Goal: Task Accomplishment & Management: Manage account settings

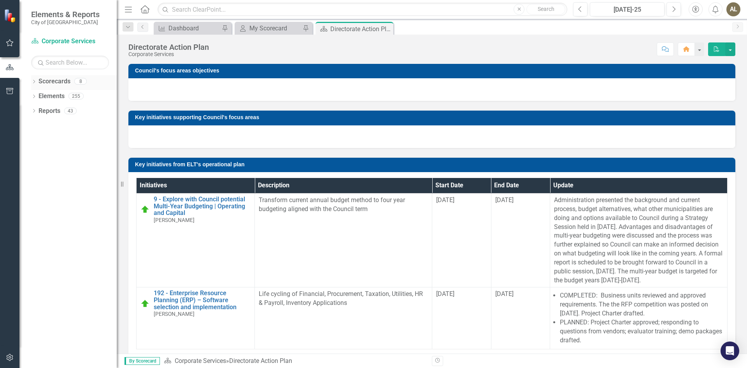
click at [51, 82] on link "Scorecards" at bounding box center [55, 81] width 32 height 9
click at [386, 30] on icon "Close" at bounding box center [386, 29] width 8 height 6
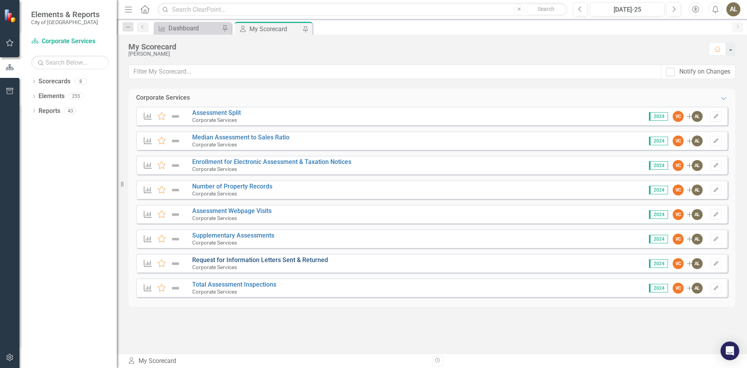
click at [286, 259] on link "Request for Information Letters Sent & Returned" at bounding box center [260, 259] width 136 height 7
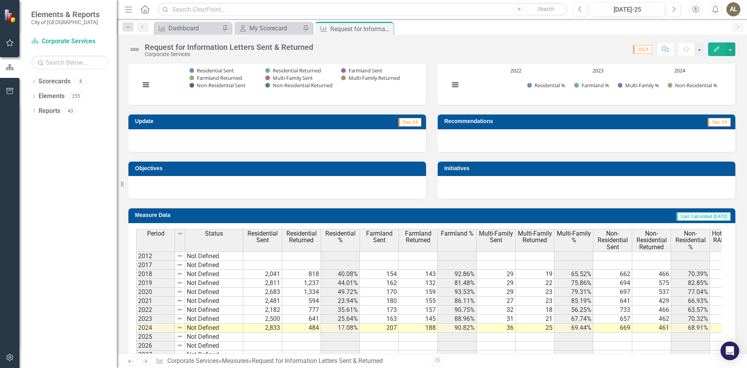
scroll to position [281, 0]
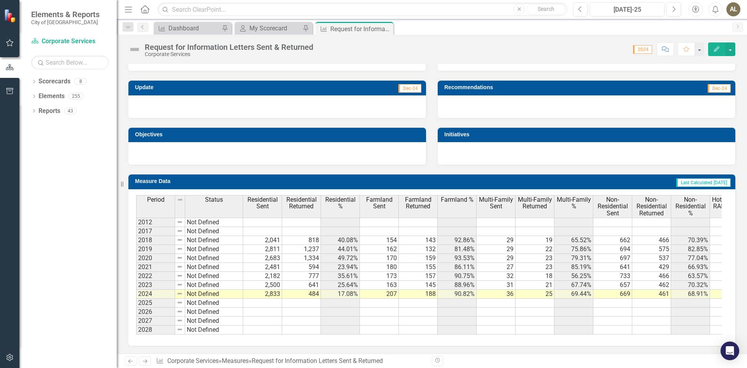
click at [271, 298] on td at bounding box center [262, 302] width 39 height 9
click at [392, 298] on td at bounding box center [379, 302] width 39 height 9
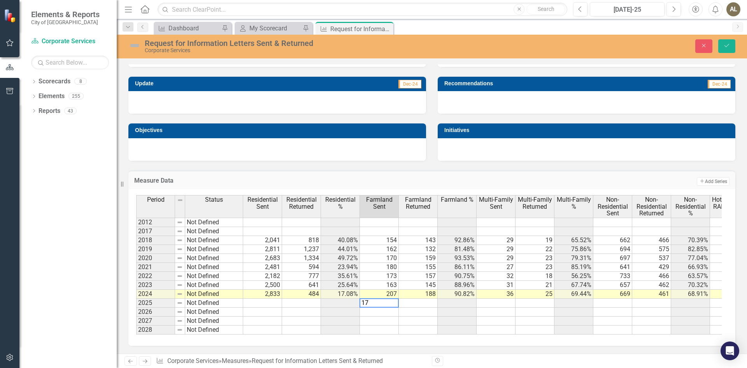
type textarea "171"
type textarea "38"
type textarea "668"
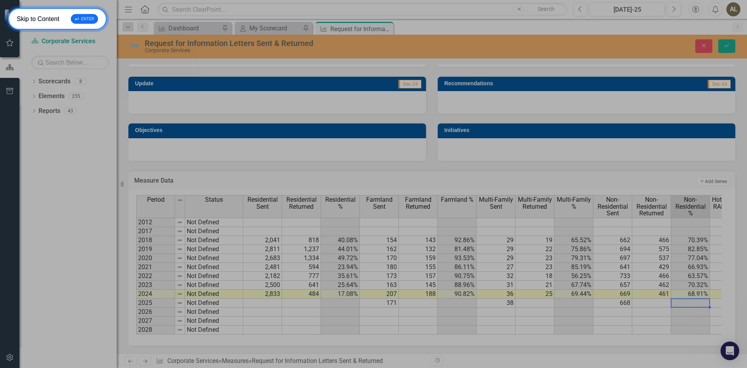
scroll to position [0, 27]
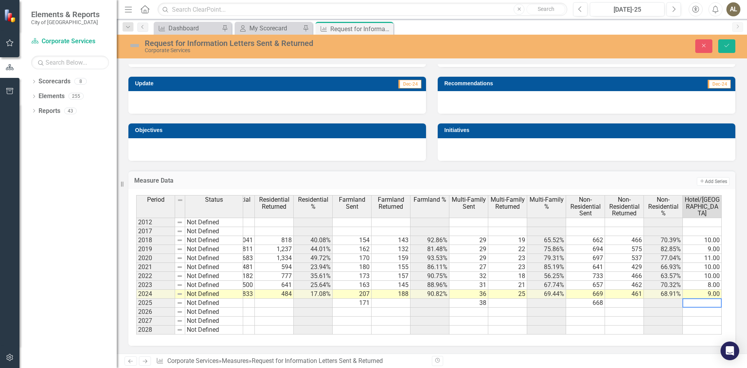
type textarea "8"
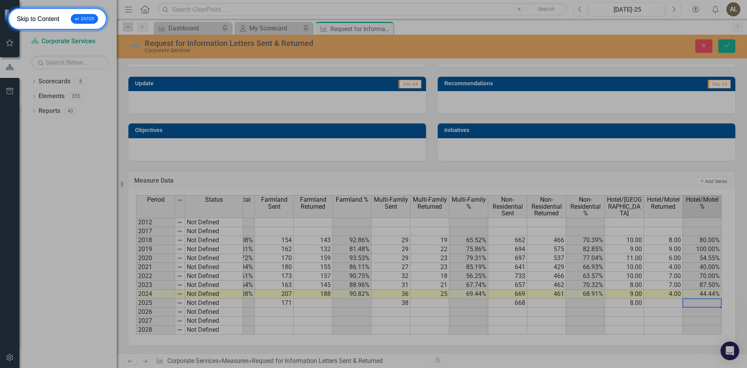
scroll to position [0, 144]
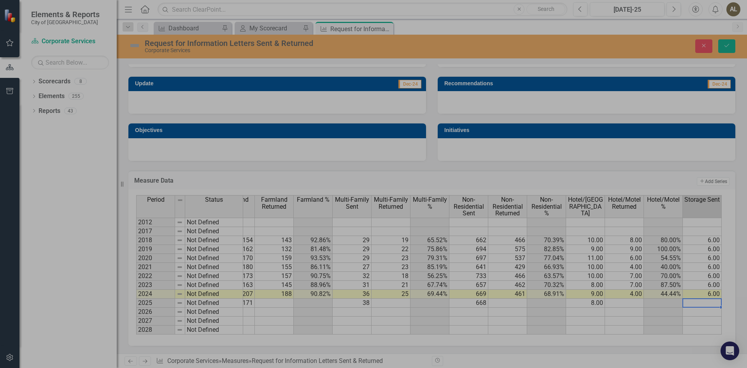
type textarea "7"
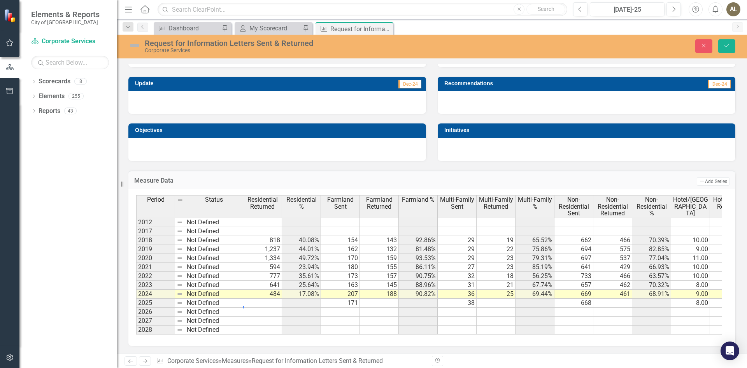
scroll to position [0, 0]
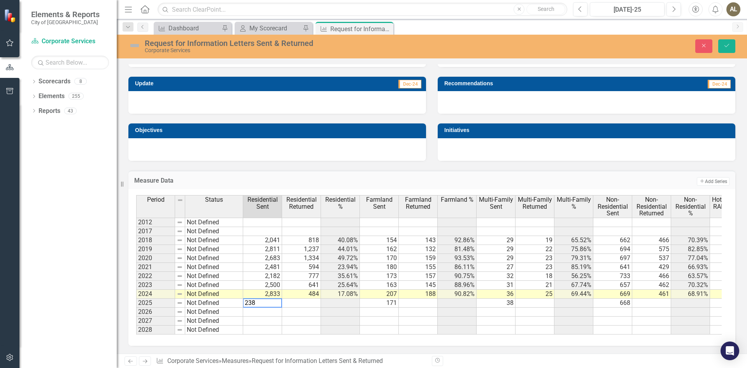
type textarea "2380"
type textarea "2"
click at [267, 313] on textarea "2" at bounding box center [262, 311] width 39 height 9
click at [273, 301] on td "2,380" at bounding box center [262, 302] width 39 height 9
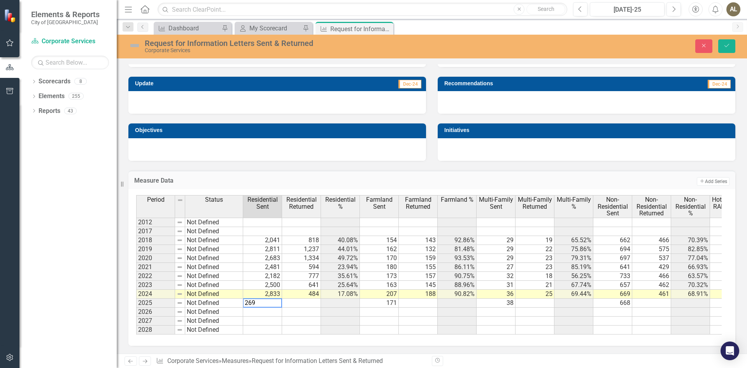
type textarea "2692"
click at [729, 44] on icon "Save" at bounding box center [726, 45] width 7 height 5
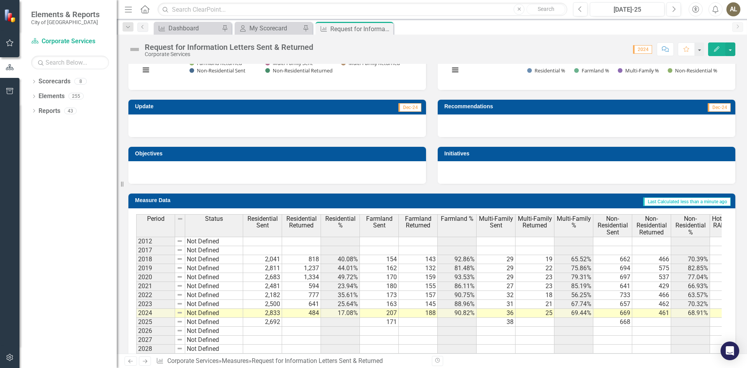
scroll to position [242, 0]
